Goal: Navigation & Orientation: Find specific page/section

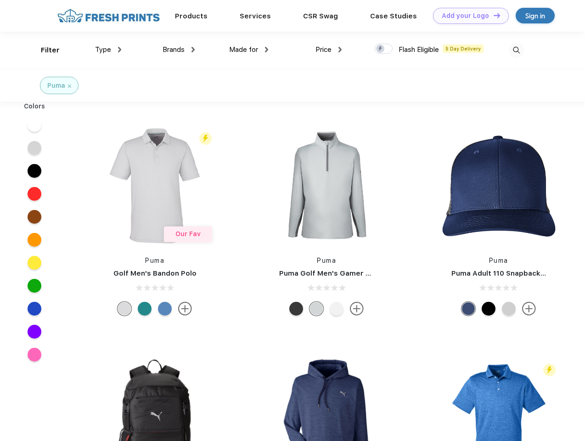
click at [467, 16] on link "Add your Logo Design Tool" at bounding box center [471, 16] width 76 height 16
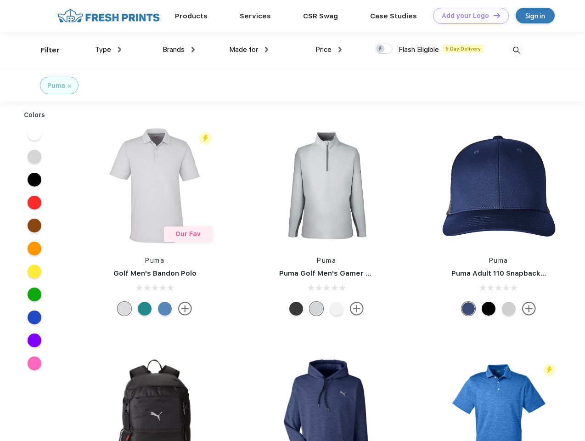
click at [0, 0] on div "Design Tool" at bounding box center [0, 0] width 0 height 0
click at [492, 15] on link "Add your Logo Design Tool" at bounding box center [471, 16] width 76 height 16
click at [44, 50] on div "Filter" at bounding box center [50, 50] width 19 height 11
click at [108, 50] on span "Type" at bounding box center [103, 49] width 16 height 8
click at [179, 50] on span "Brands" at bounding box center [173, 49] width 22 height 8
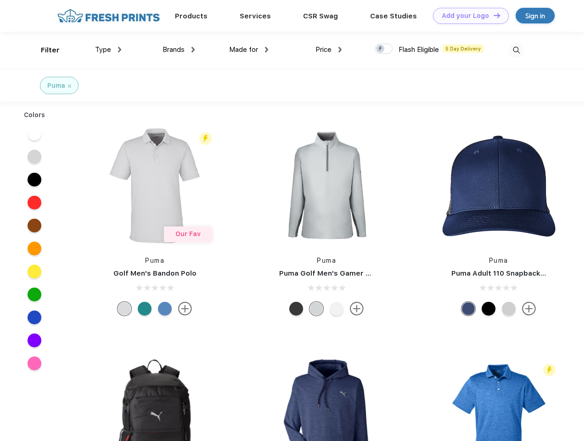
click at [249, 50] on span "Made for" at bounding box center [243, 49] width 29 height 8
click at [329, 50] on span "Price" at bounding box center [323, 49] width 16 height 8
click at [384, 49] on div at bounding box center [384, 49] width 18 height 10
click at [380, 49] on input "checkbox" at bounding box center [378, 46] width 6 height 6
click at [516, 50] on img at bounding box center [516, 50] width 15 height 15
